Goal: Find specific page/section: Find specific page/section

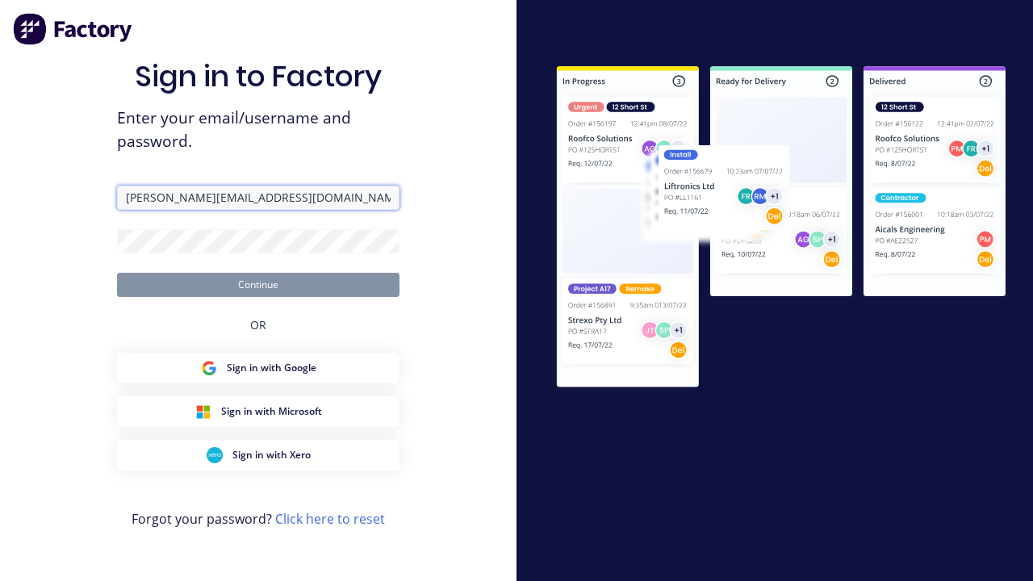
type input "[PERSON_NAME][EMAIL_ADDRESS][DOMAIN_NAME]"
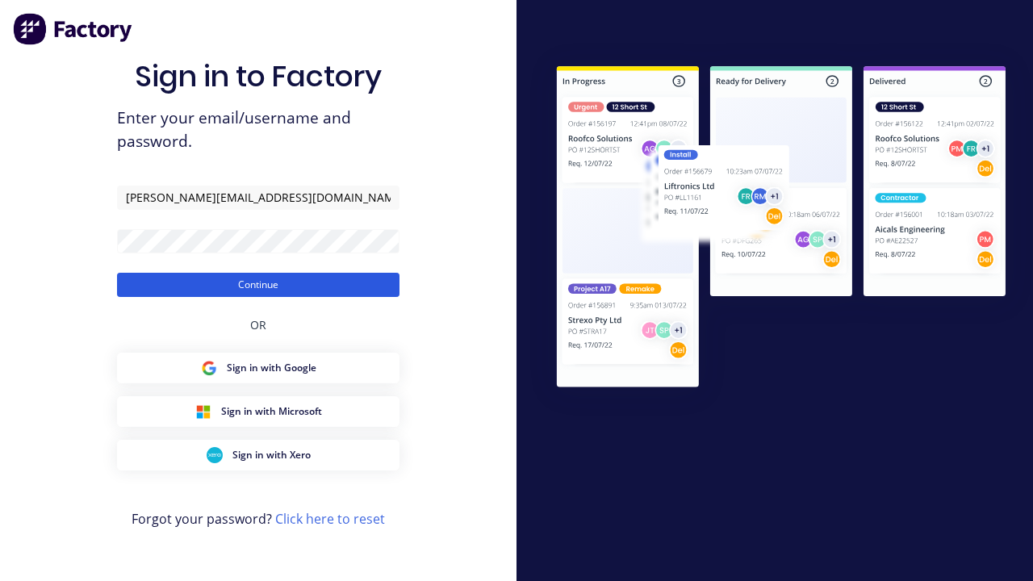
click at [258, 284] on button "Continue" at bounding box center [258, 285] width 283 height 24
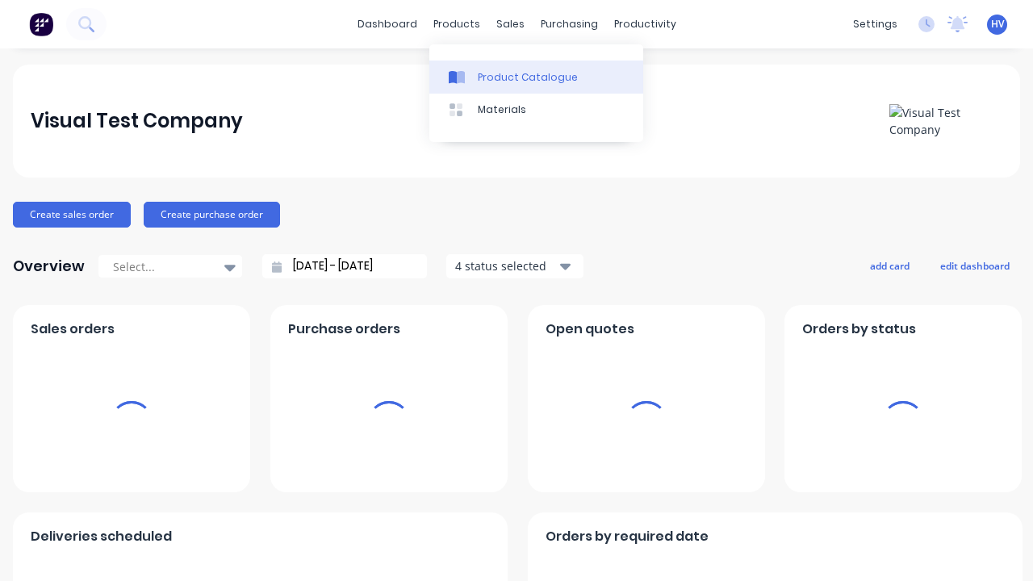
click at [536, 77] on div "Product Catalogue" at bounding box center [528, 77] width 100 height 15
